Goal: Find contact information: Find contact information

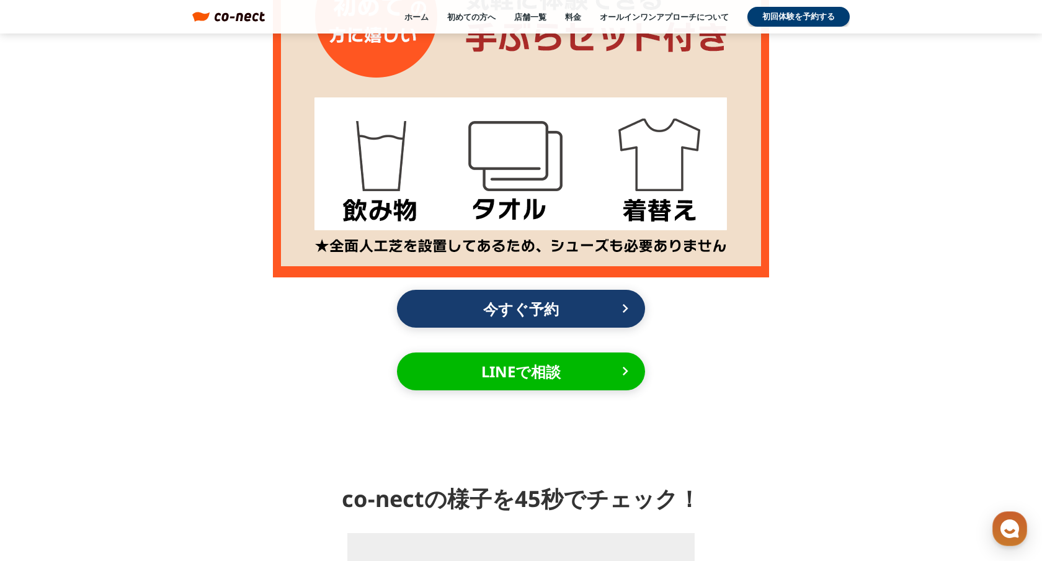
scroll to position [8053, 0]
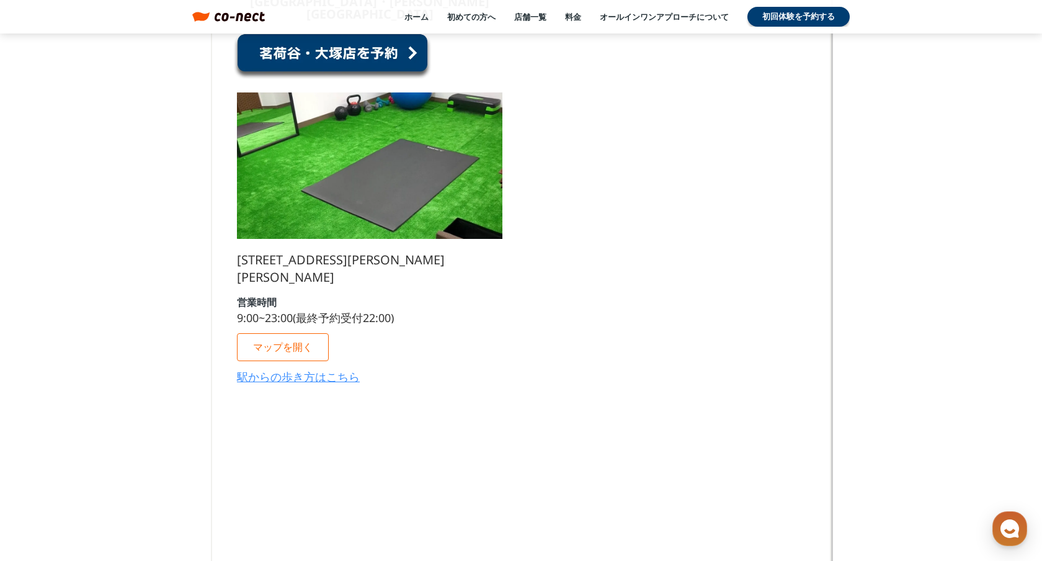
scroll to position [7321, 0]
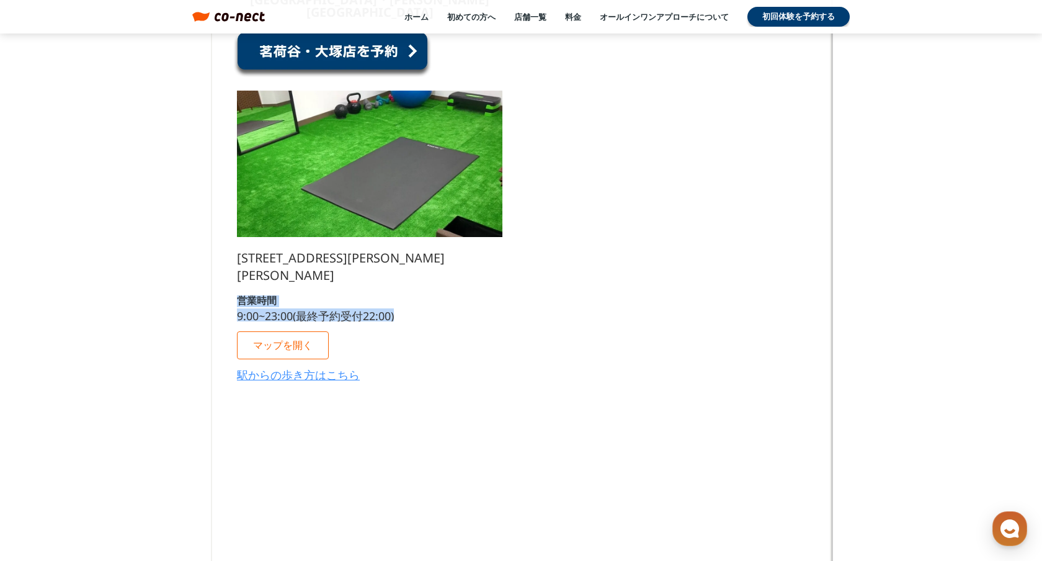
drag, startPoint x: 237, startPoint y: 269, endPoint x: 426, endPoint y: 287, distance: 190.0
click at [426, 287] on div "[GEOGRAPHIC_DATA]・[PERSON_NAME][GEOGRAPHIC_DATA] [STREET_ADDRESS][PERSON_NAME][…" at bounding box center [369, 192] width 265 height 396
copy div "営業時間 9:00~23:00(最終予約受付22:00)"
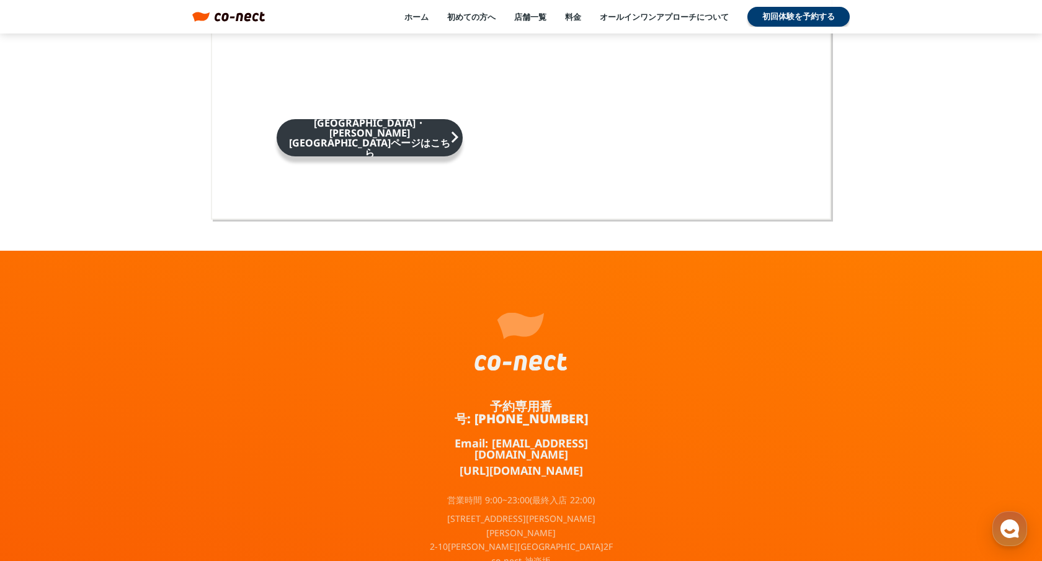
scroll to position [8053, 0]
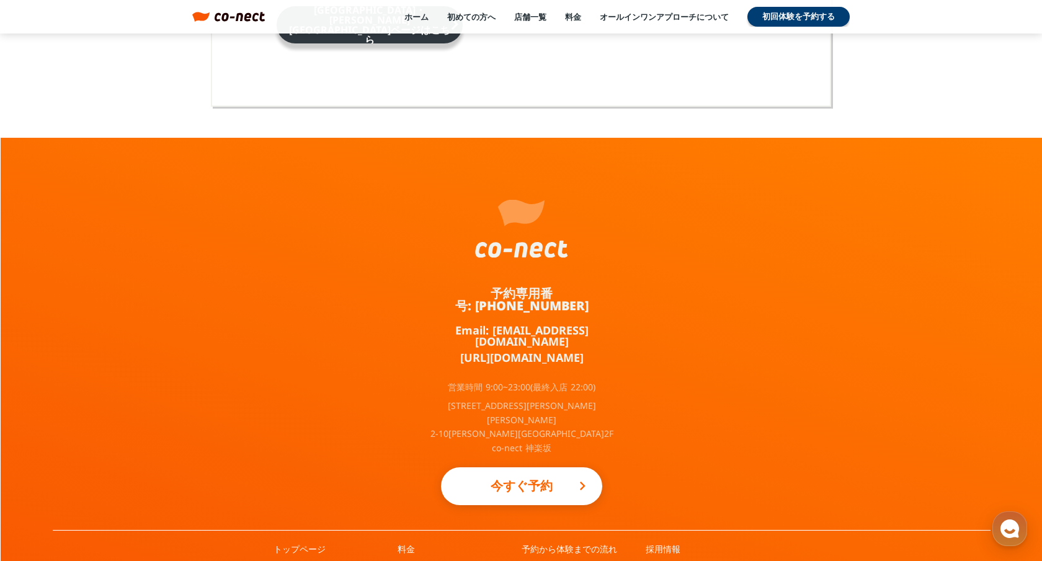
drag, startPoint x: 607, startPoint y: 282, endPoint x: 597, endPoint y: 282, distance: 9.9
click at [597, 282] on div "予約専用番号: [PHONE_NUMBER] Email: [EMAIL_ADDRESS][DOMAIN_NAME] [URL][DOMAIN_NAME] 営…" at bounding box center [522, 334] width 186 height 392
click at [675, 280] on div "予約専用番号: [PHONE_NUMBER] Email: [EMAIL_ADDRESS][DOMAIN_NAME] [URL][DOMAIN_NAME] 営…" at bounding box center [522, 390] width 1042 height 504
drag, startPoint x: 594, startPoint y: 291, endPoint x: 488, endPoint y: 287, distance: 106.7
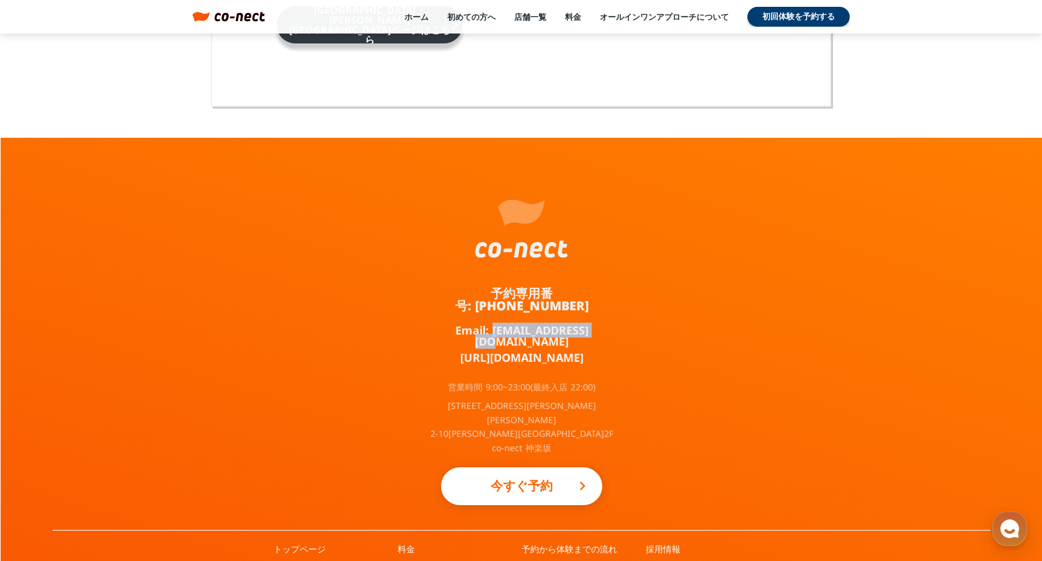
click at [488, 287] on div "予約専用番号: [PHONE_NUMBER] Email: [EMAIL_ADDRESS][DOMAIN_NAME] [URL][DOMAIN_NAME] 営…" at bounding box center [522, 334] width 186 height 392
copy link "[EMAIL_ADDRESS][DOMAIN_NAME]"
